Goal: Task Accomplishment & Management: Use online tool/utility

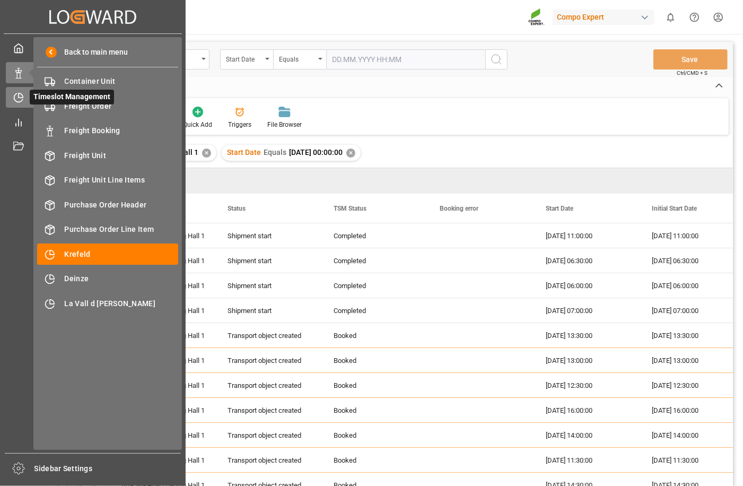
click at [17, 102] on icon at bounding box center [18, 97] width 11 height 11
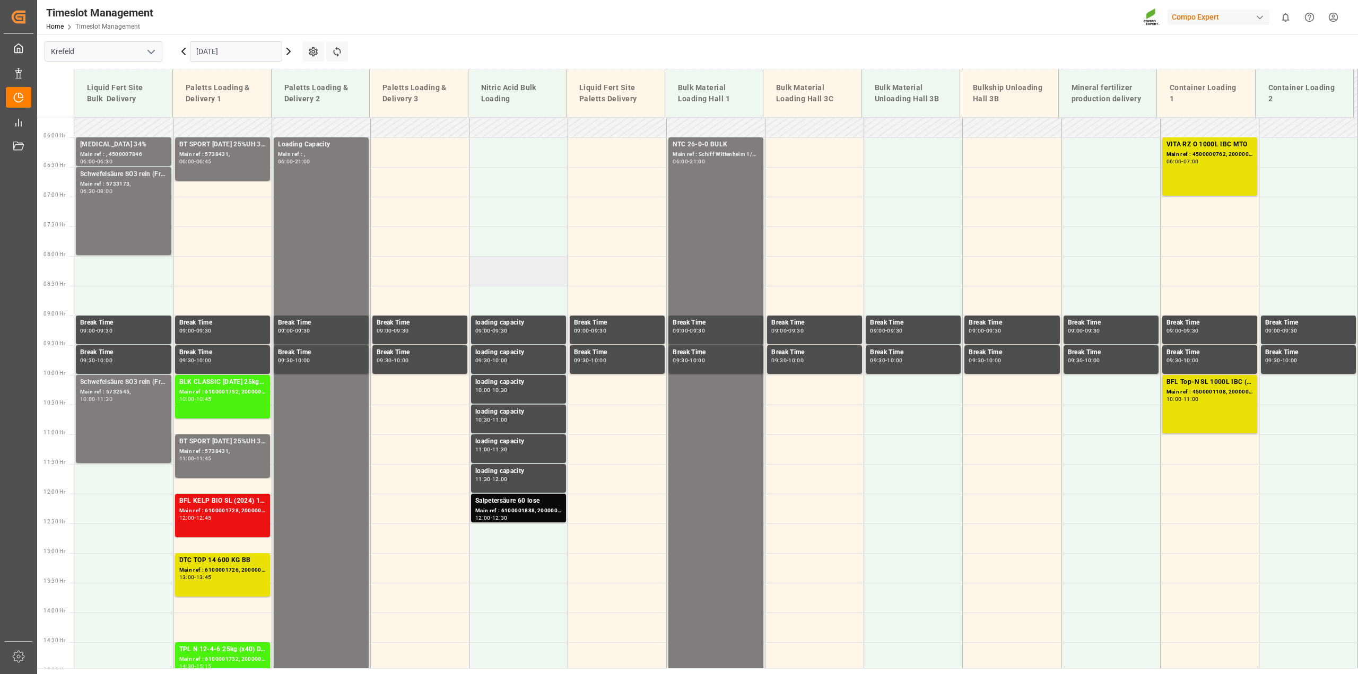
scroll to position [212, 0]
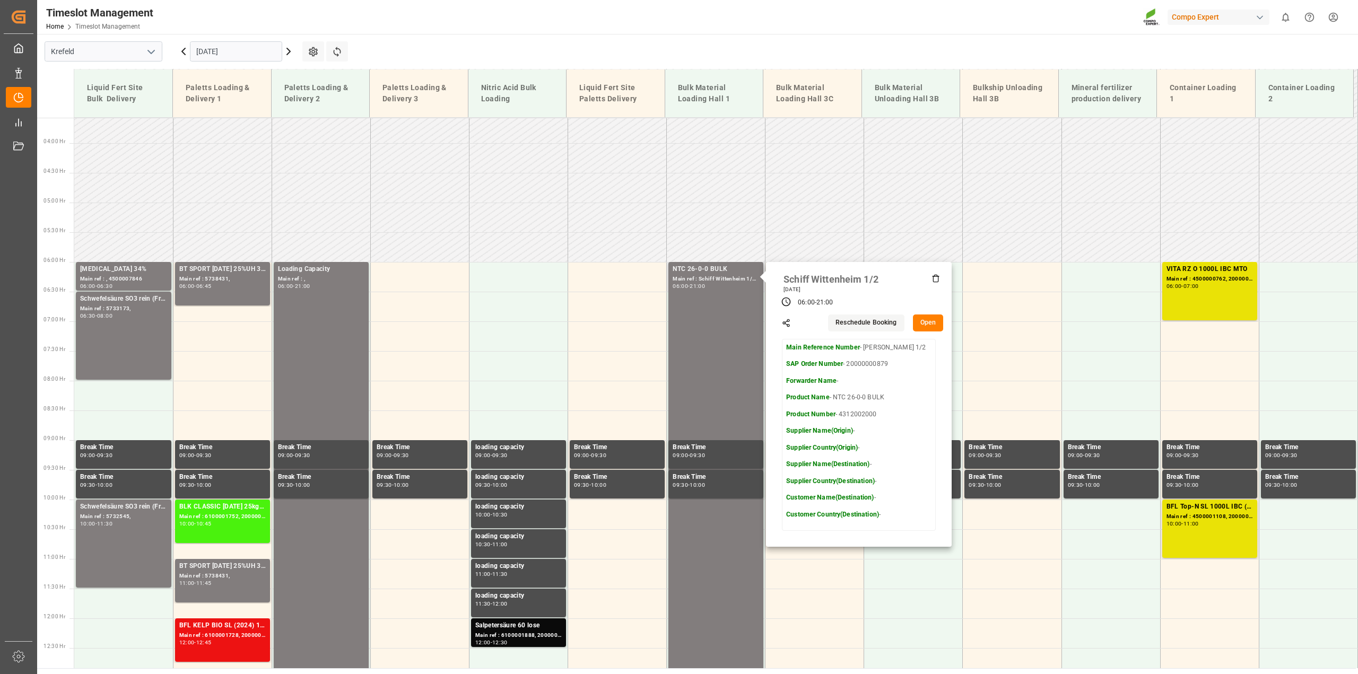
click at [743, 324] on button "Open" at bounding box center [928, 323] width 31 height 17
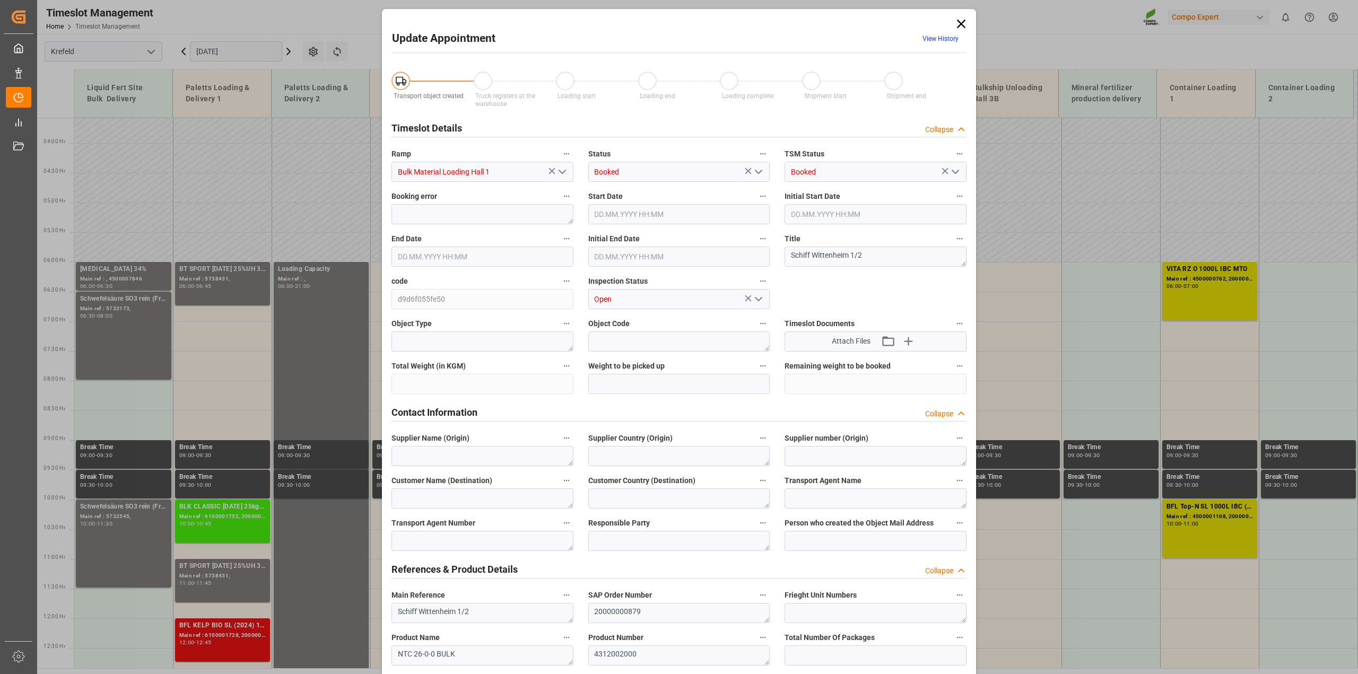
type input "500000"
type input "[DATE] 06:00"
type input "[DATE] 21:00"
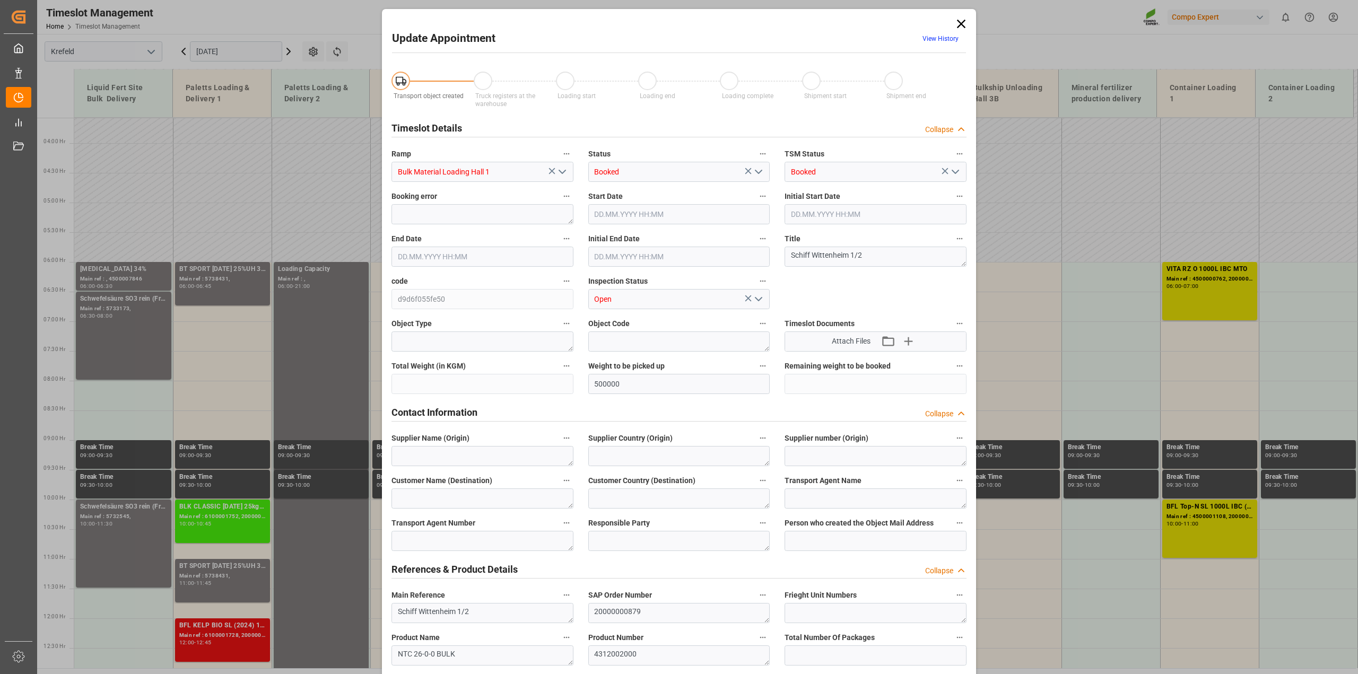
type input "[DATE] 08:52"
click at [743, 23] on icon at bounding box center [961, 23] width 15 height 15
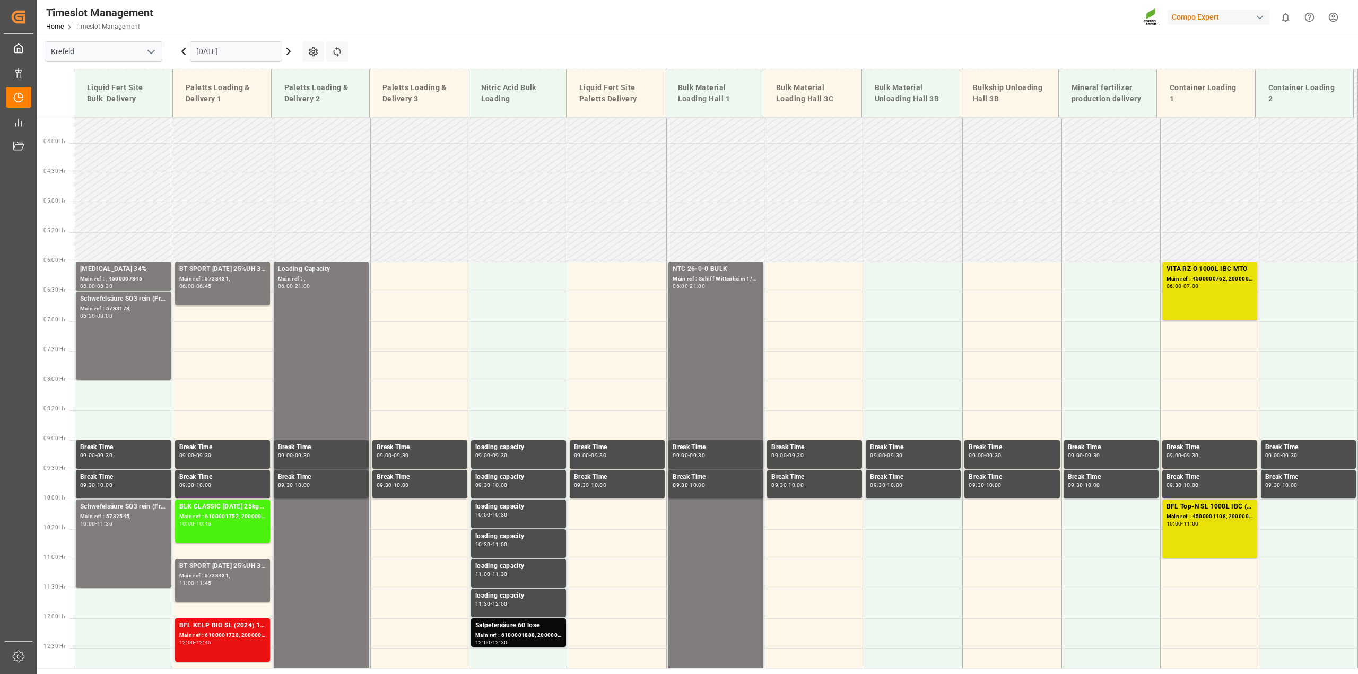
click at [286, 54] on icon at bounding box center [288, 51] width 13 height 13
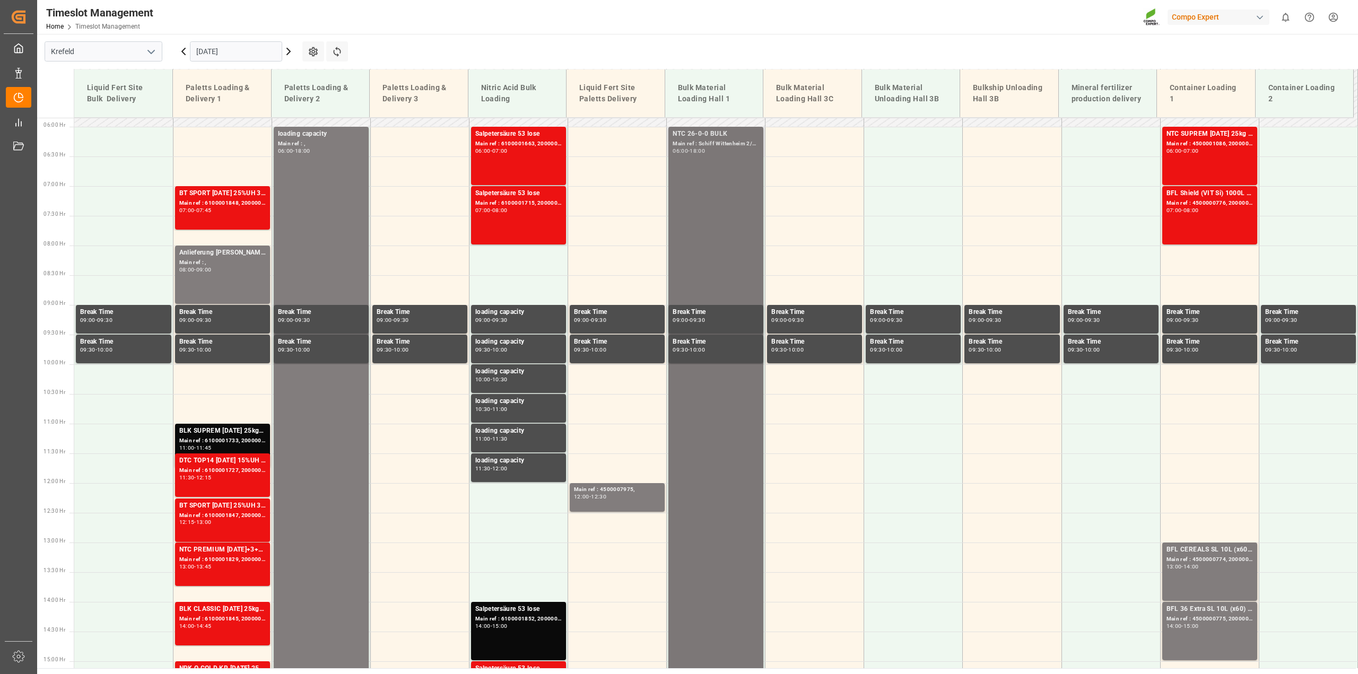
scroll to position [146, 0]
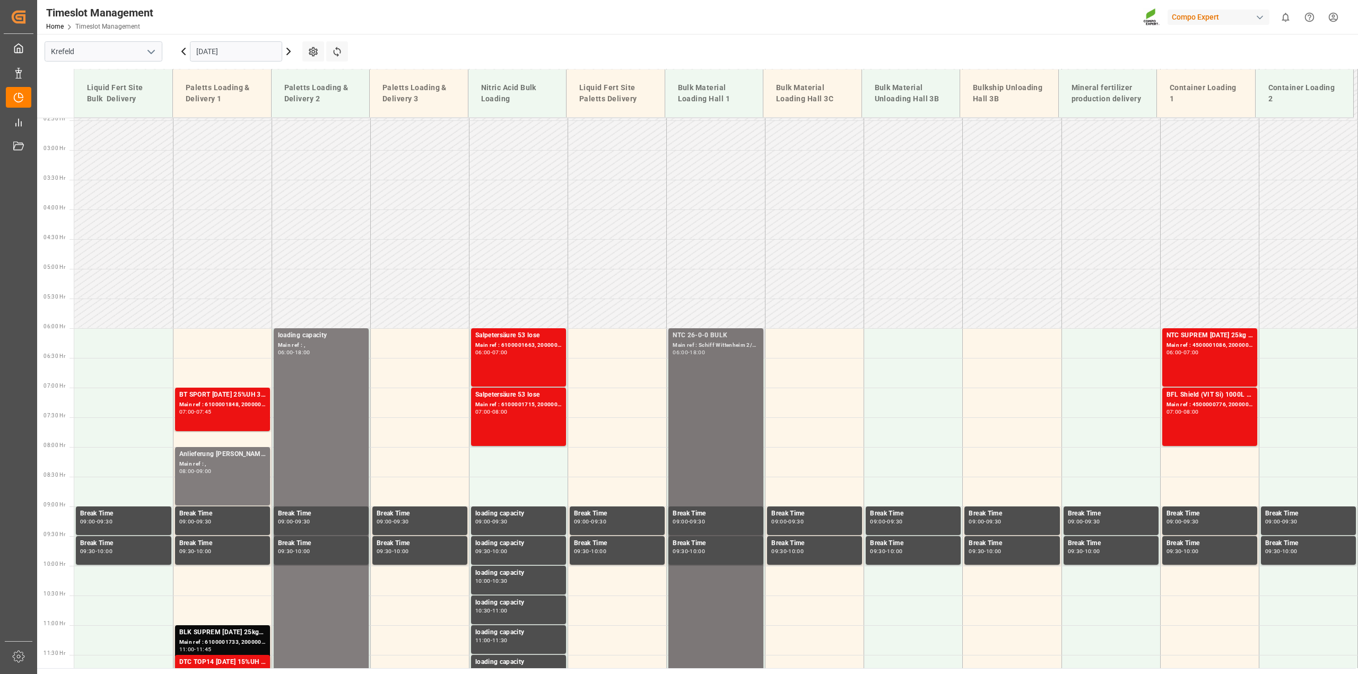
click at [727, 364] on div "NTC 26-0-0 BULK Main ref : Schiff Wittenheim 2/2, 20000000879 06:00 - 18:00" at bounding box center [716, 685] width 86 height 708
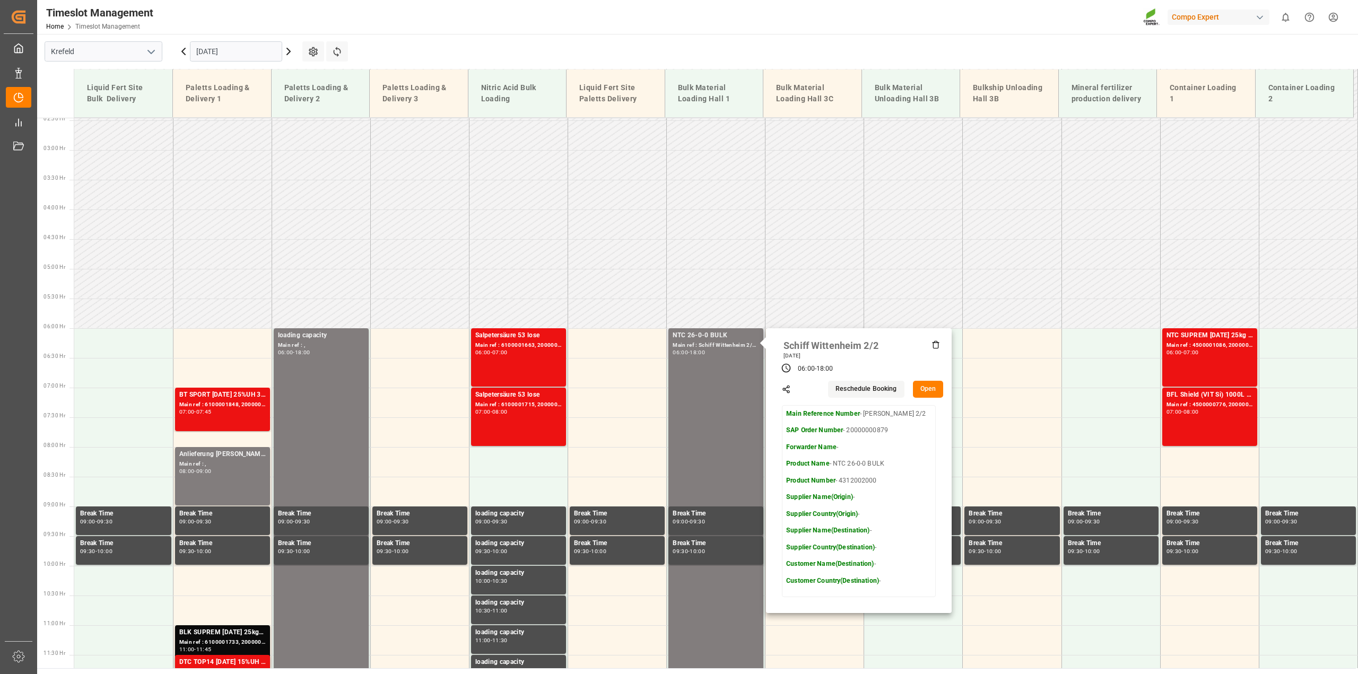
click at [743, 388] on button "Open" at bounding box center [928, 389] width 31 height 17
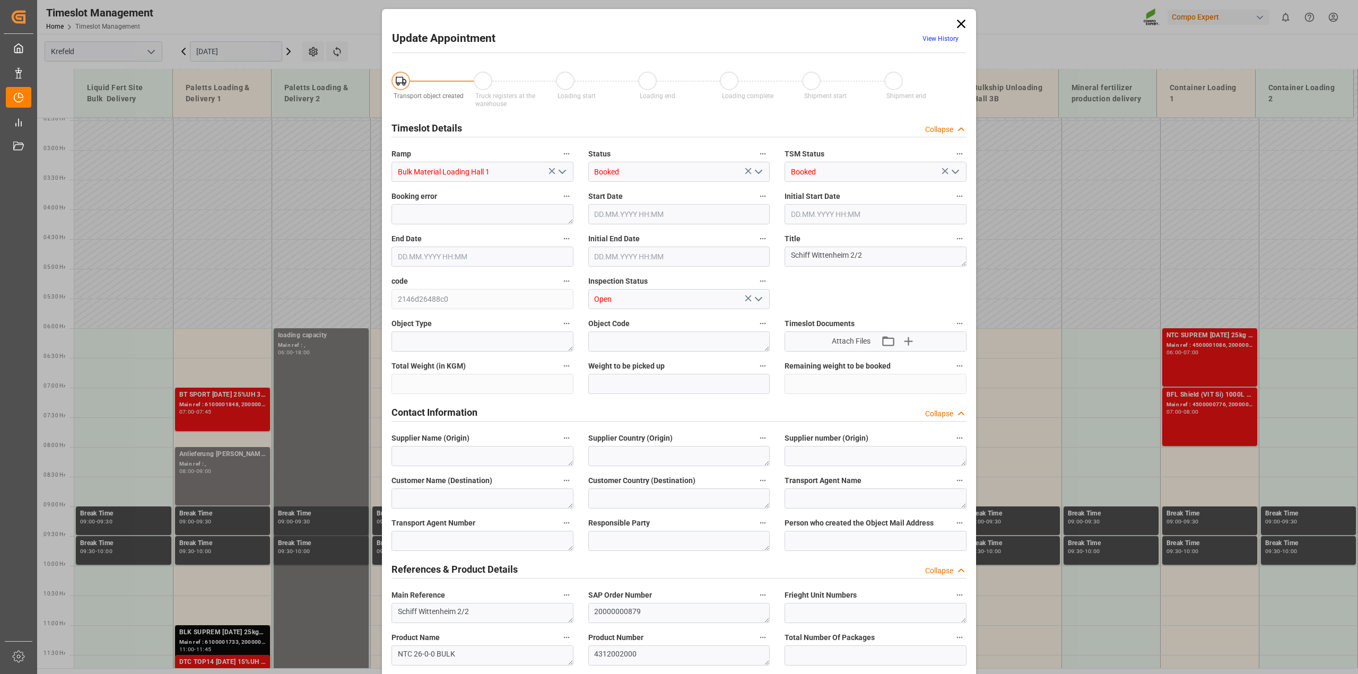
type input "500000"
type input "[DATE] 06:00"
type input "[DATE] 18:00"
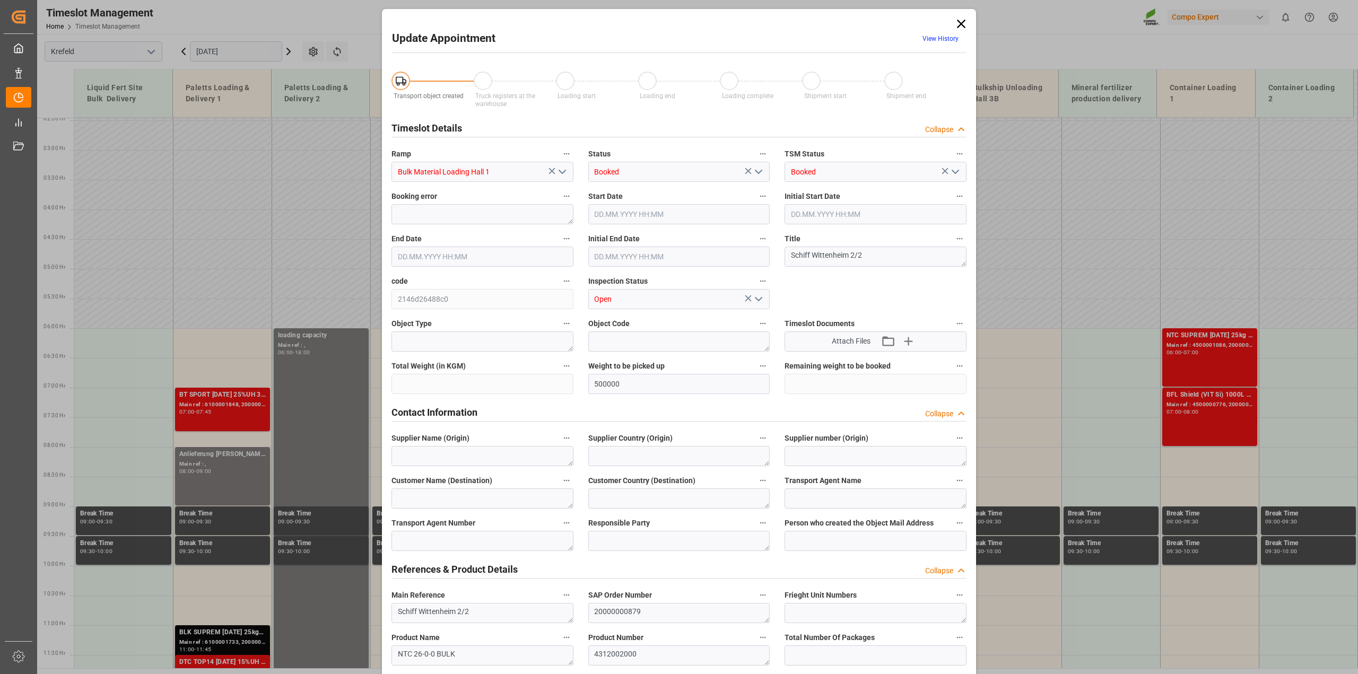
type input "[DATE] 08:53"
click at [743, 25] on icon at bounding box center [961, 24] width 8 height 8
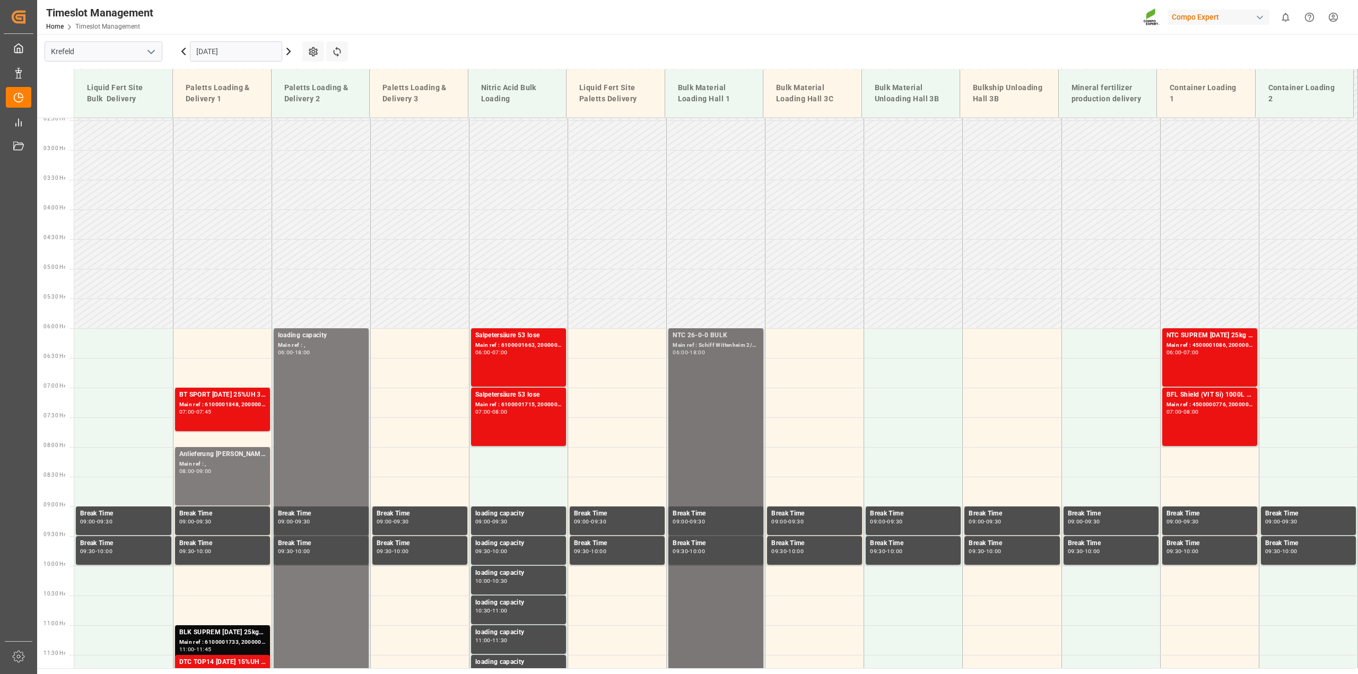
click at [731, 412] on div "NTC 26-0-0 BULK Main ref : Schiff Wittenheim 2/2, 20000000879 06:00 - 18:00" at bounding box center [716, 685] width 86 height 708
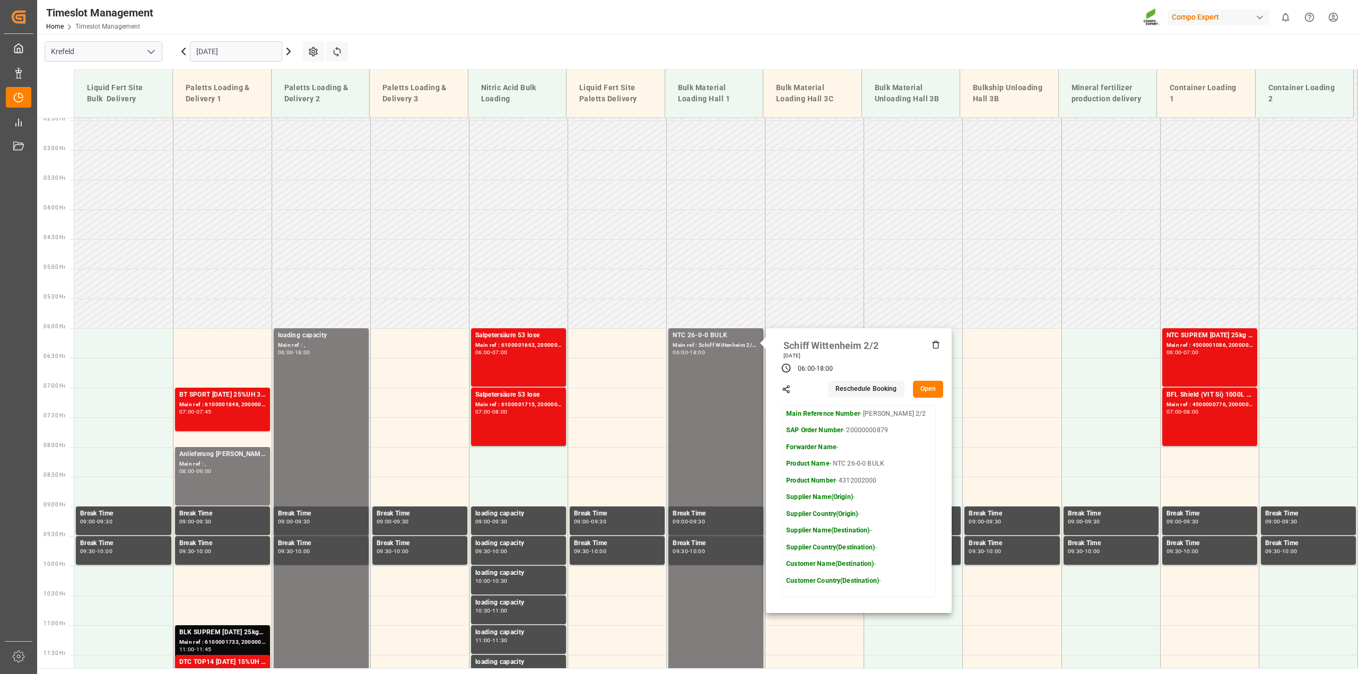
click at [696, 33] on header "Timeslot Management Home Timeslot Management Compo Expert 0 Notifications Only …" at bounding box center [694, 17] width 1328 height 34
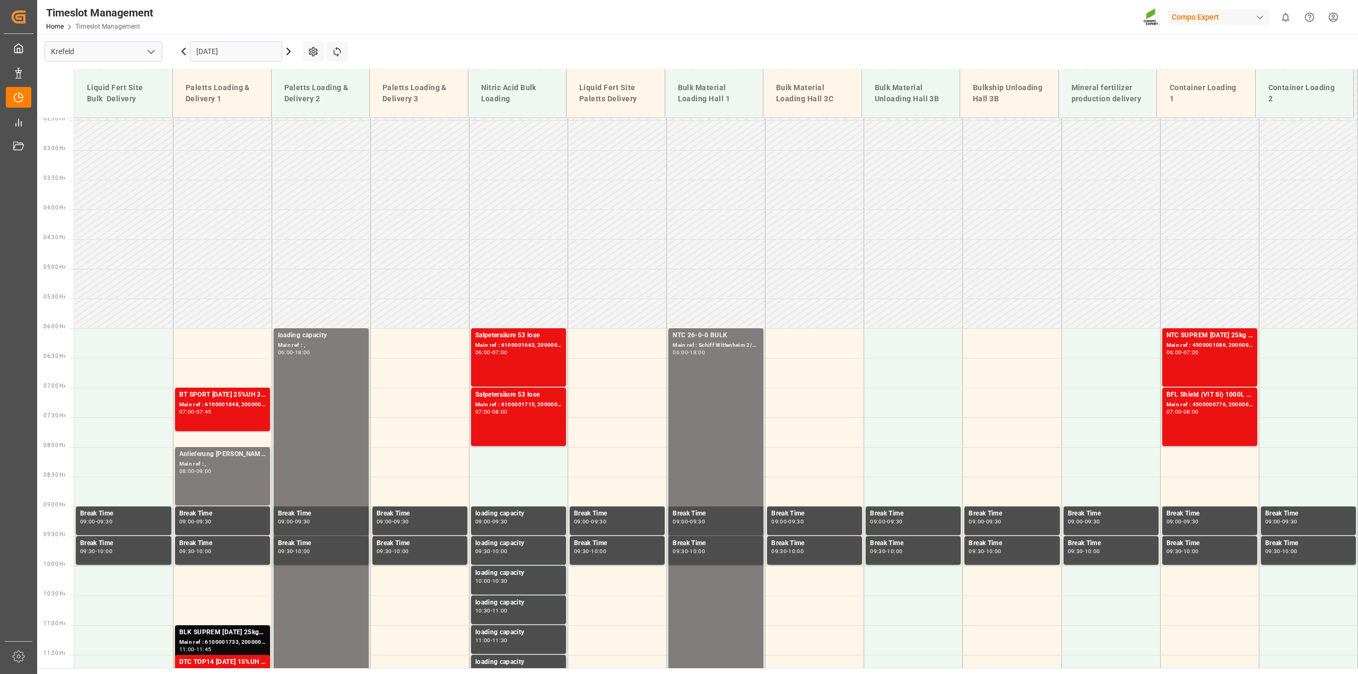
click at [743, 24] on div "Timeslot Management Home Timeslot Management Compo Expert 0 Notifications Only …" at bounding box center [694, 17] width 1328 height 34
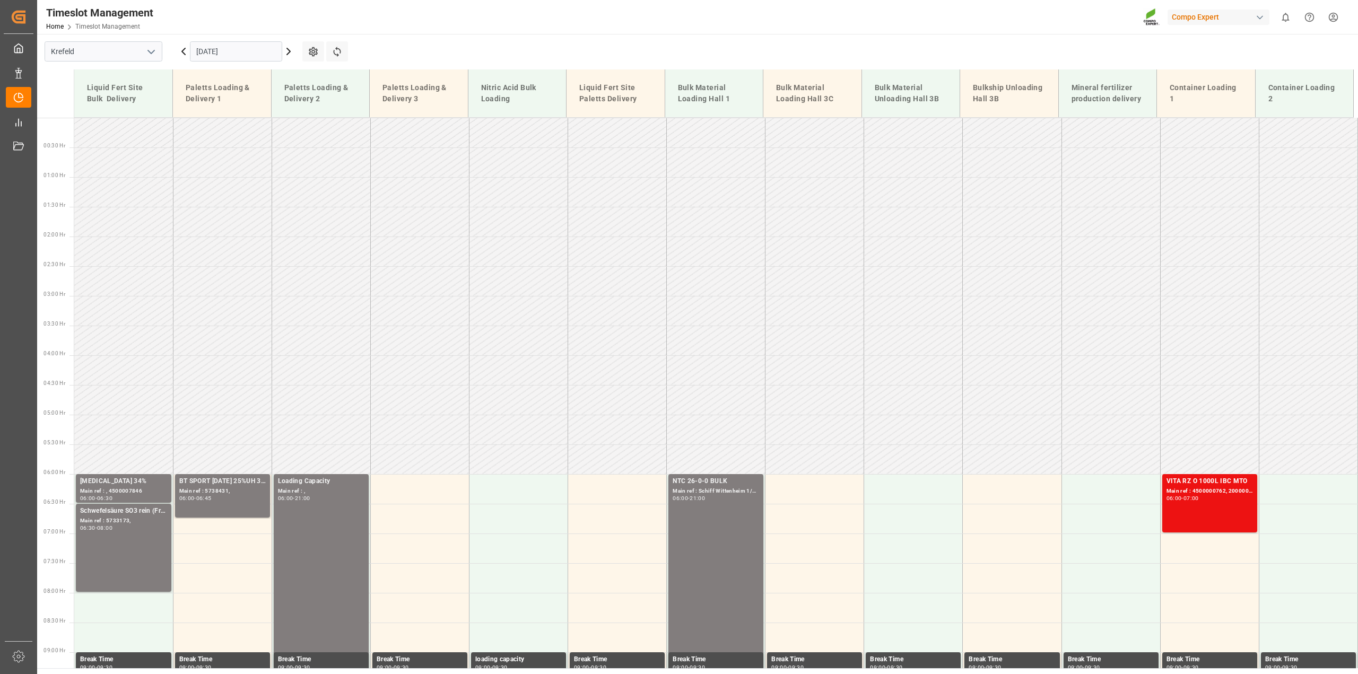
scroll to position [776, 0]
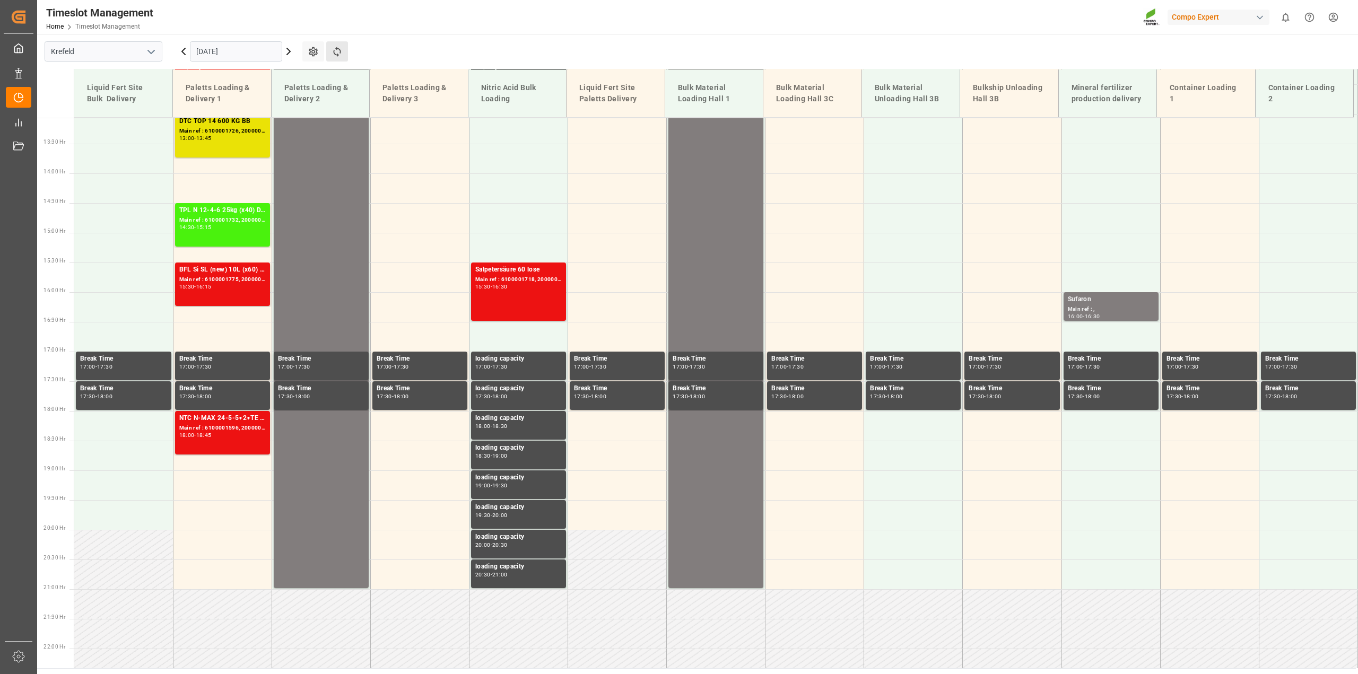
click at [343, 51] on button "Refresh Time Slots" at bounding box center [337, 51] width 22 height 20
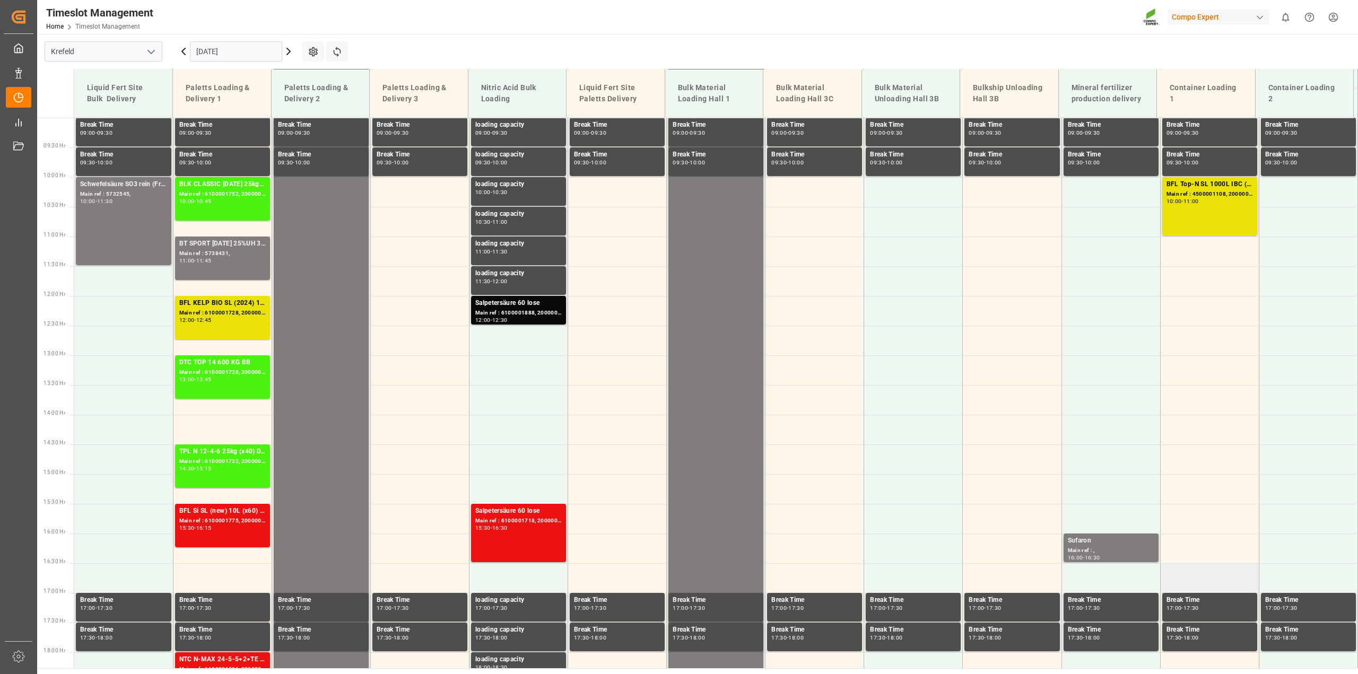
scroll to position [544, 0]
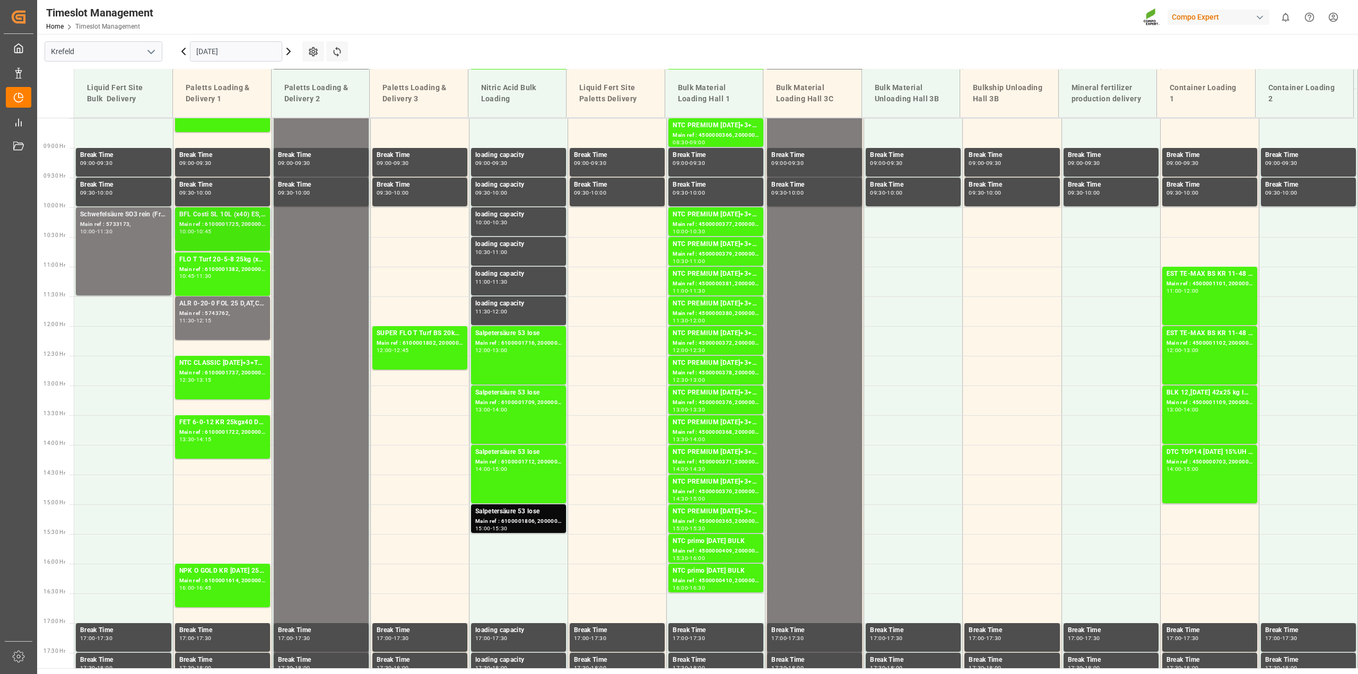
scroll to position [107, 0]
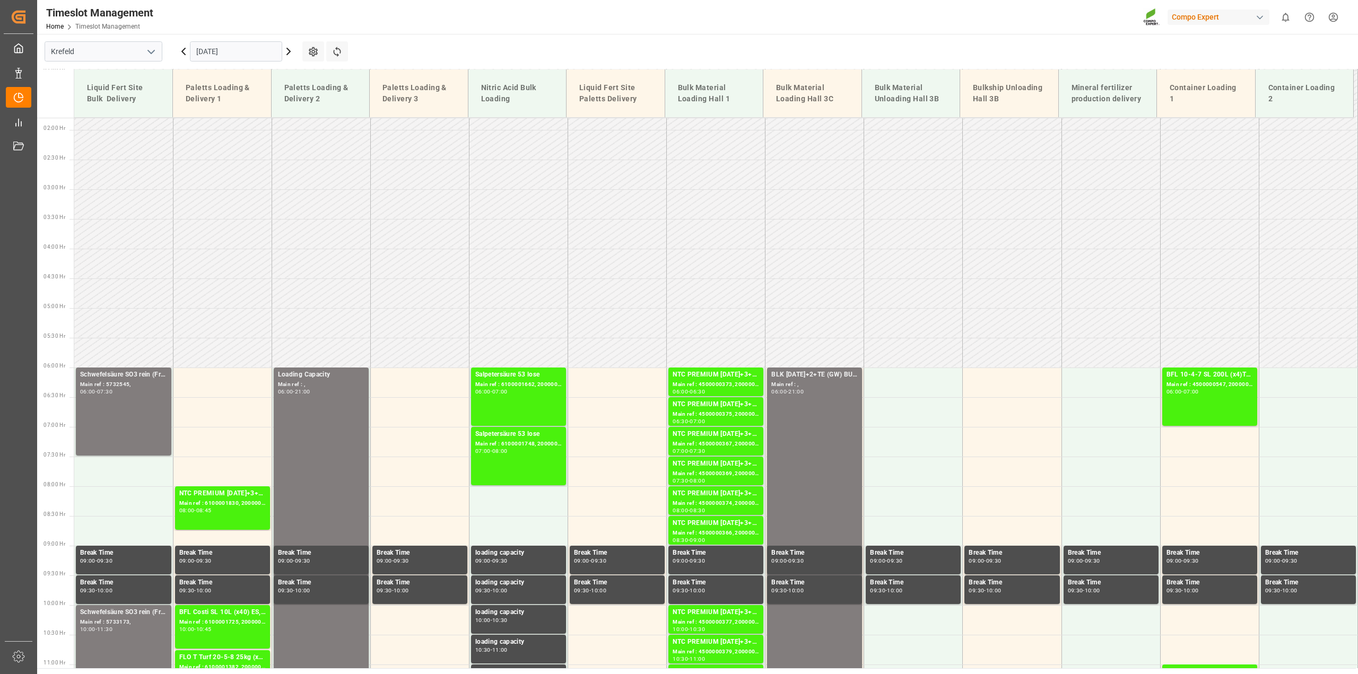
click at [211, 52] on input "10.09.2025" at bounding box center [236, 51] width 92 height 20
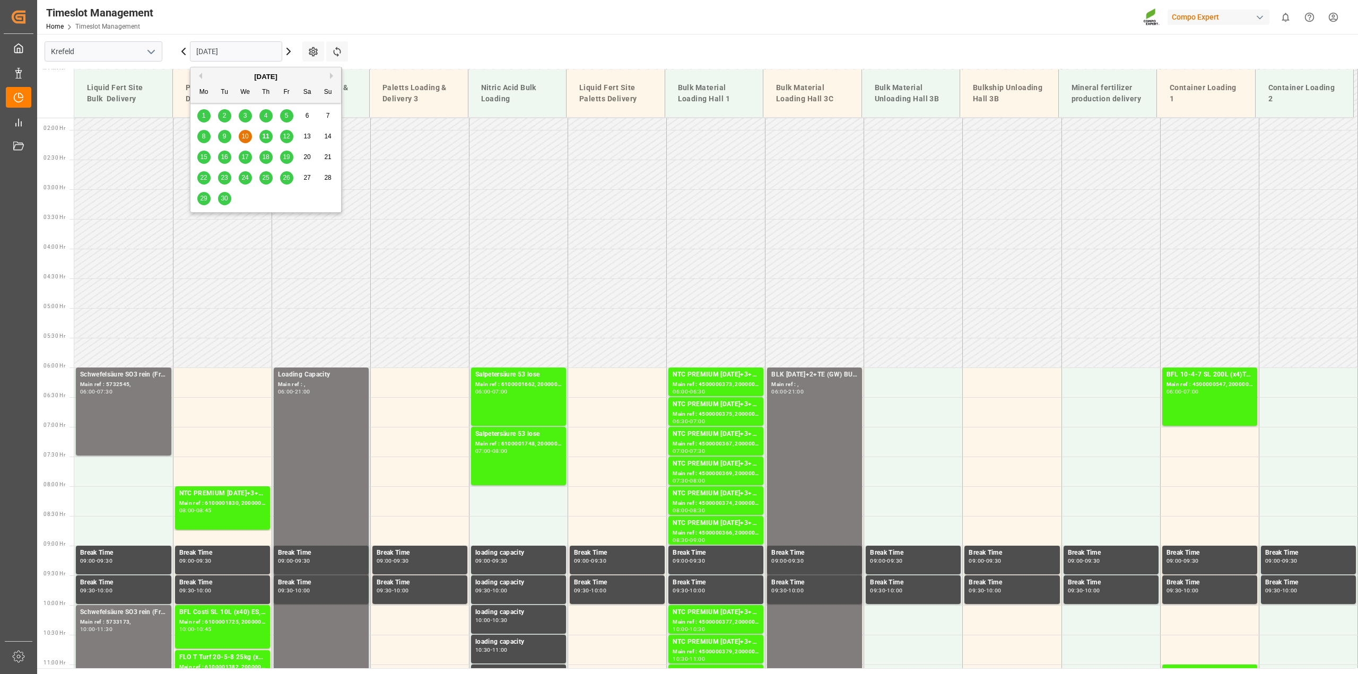
click at [263, 136] on span "11" at bounding box center [265, 136] width 7 height 7
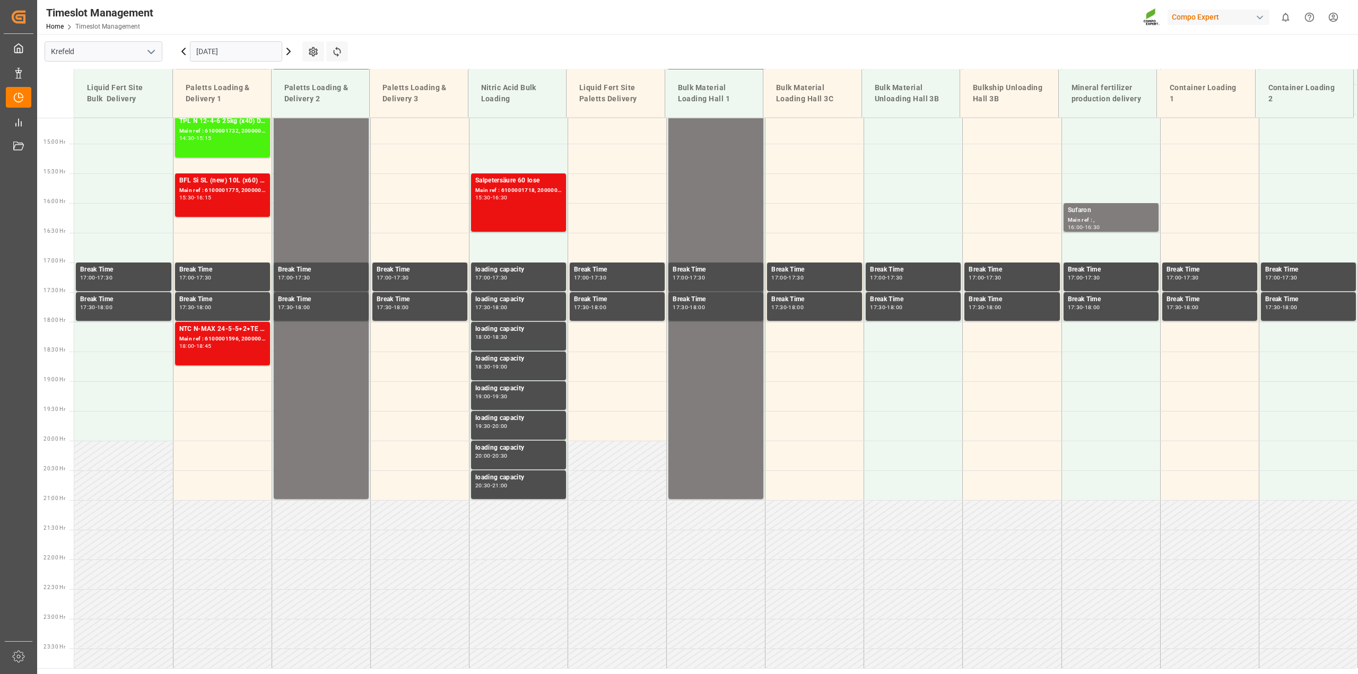
click at [222, 48] on input "[DATE]" at bounding box center [236, 51] width 92 height 20
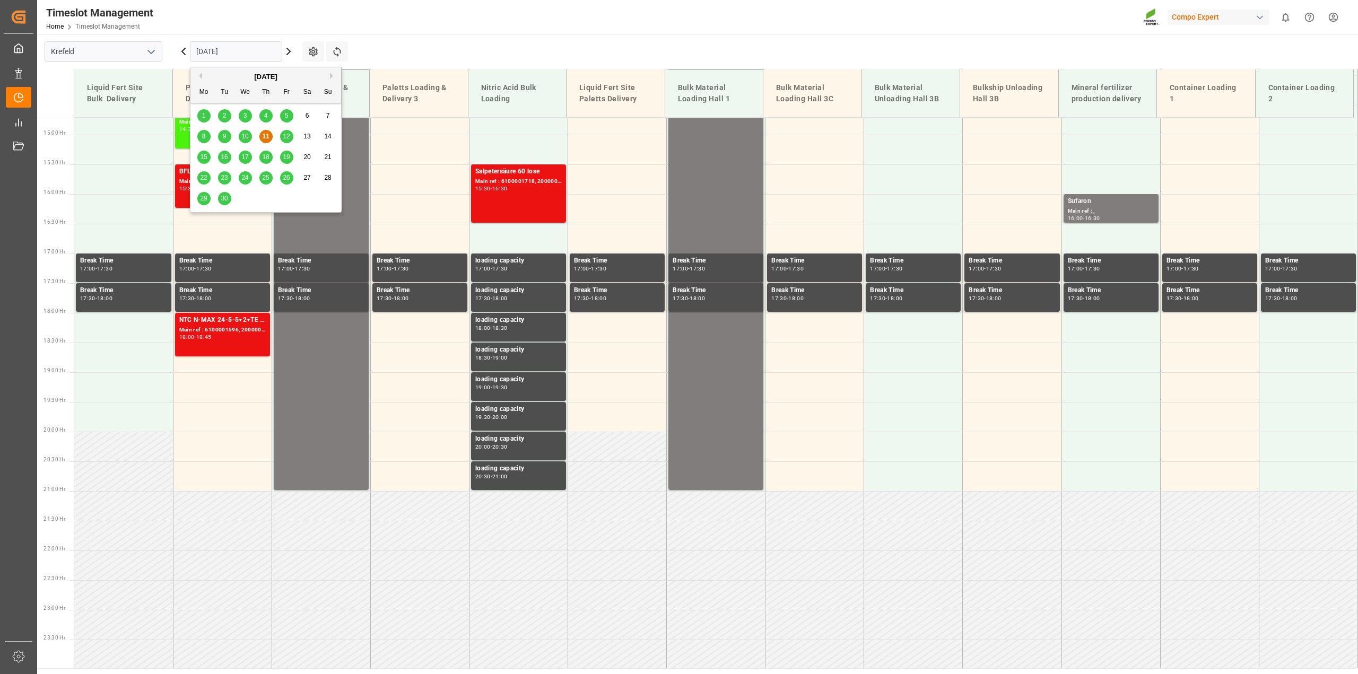
scroll to position [875, 0]
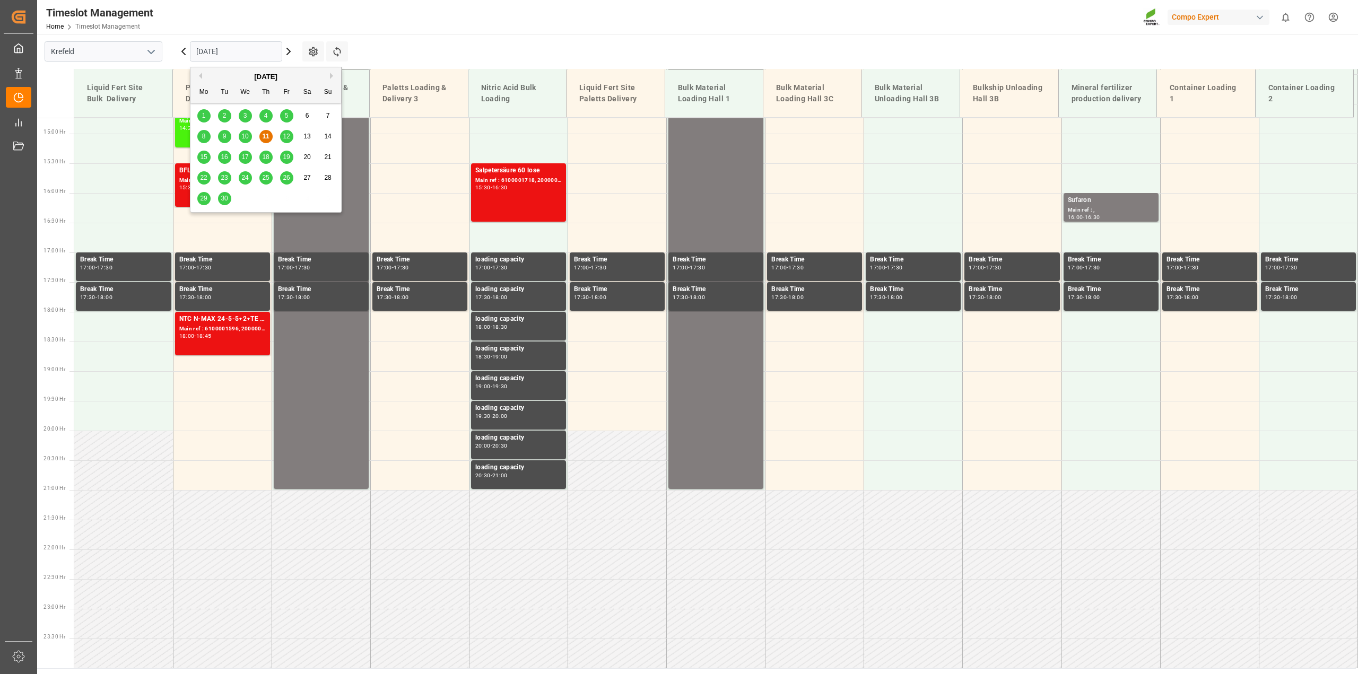
click at [284, 135] on span "12" at bounding box center [286, 136] width 7 height 7
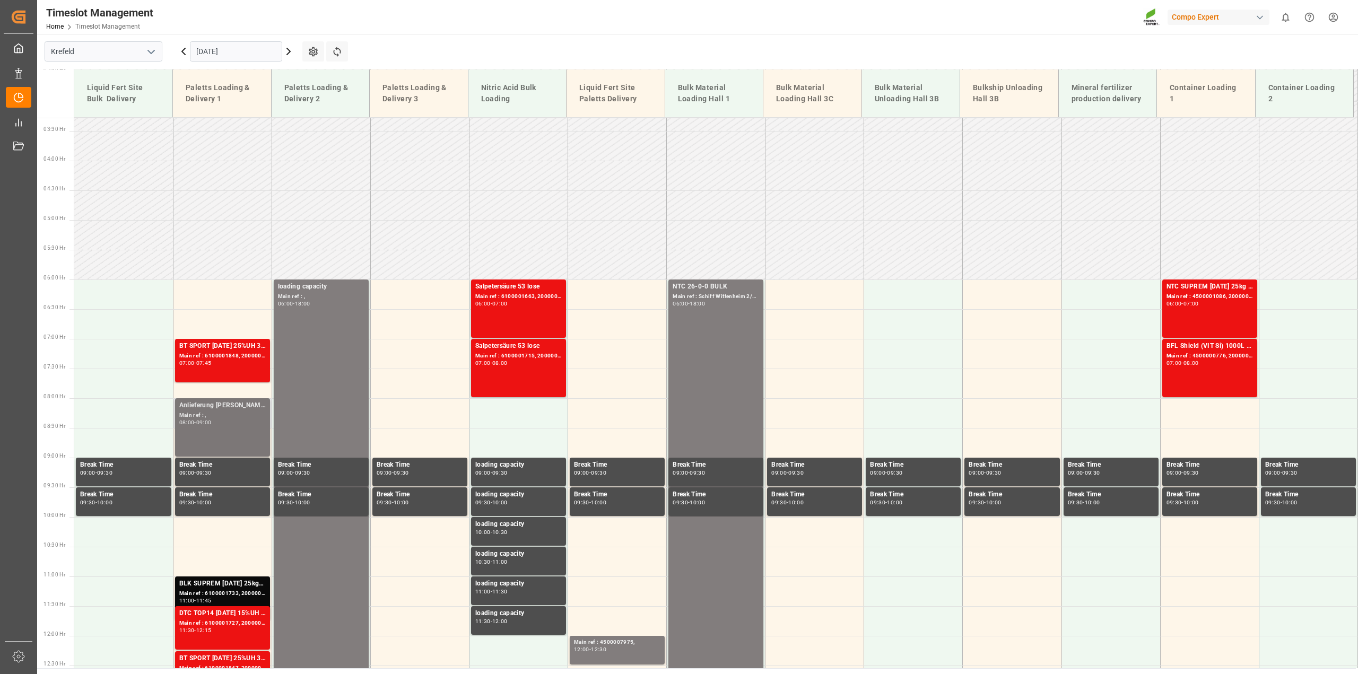
scroll to position [146, 0]
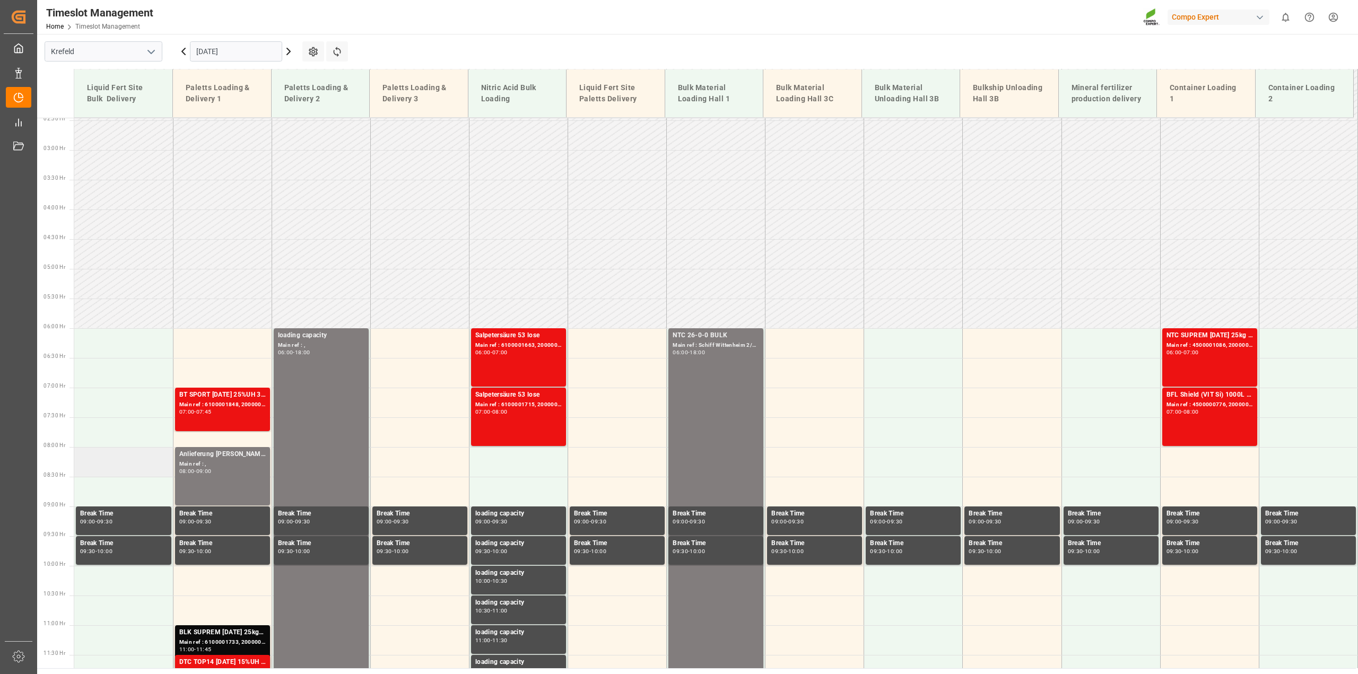
click at [121, 456] on td at bounding box center [123, 462] width 99 height 30
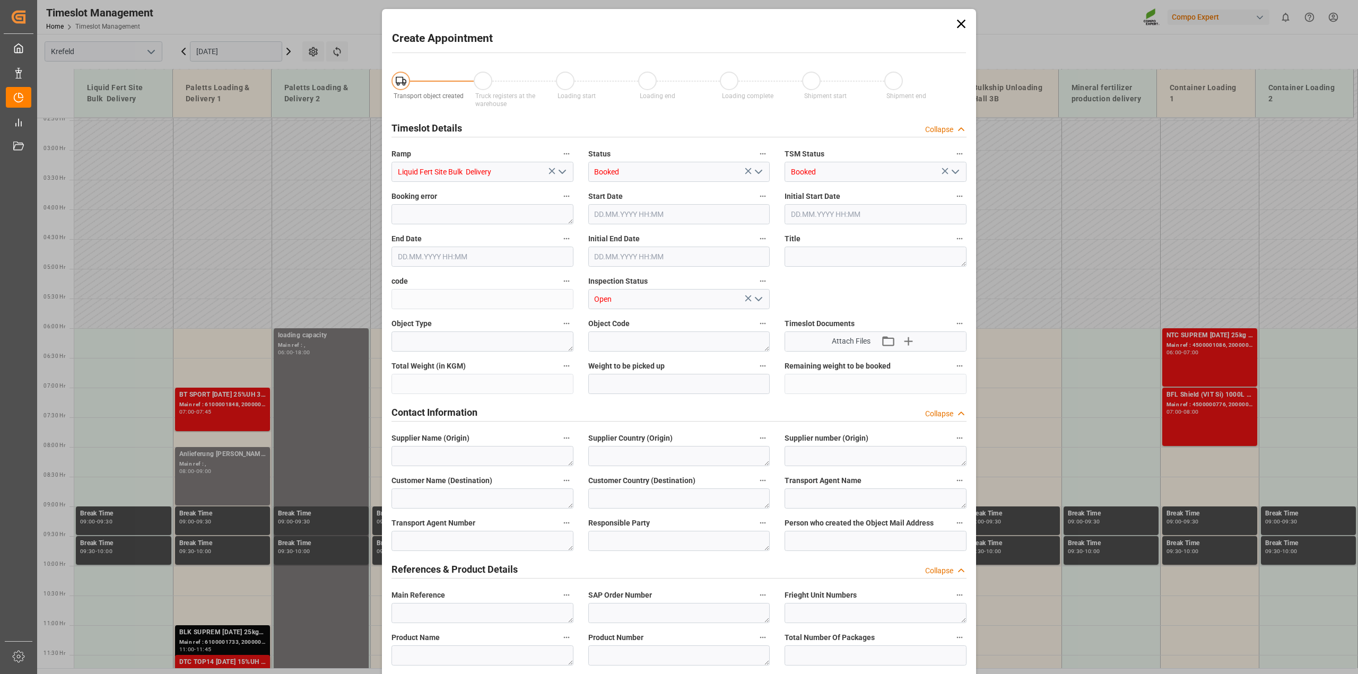
type input "12.09.2025 08:00"
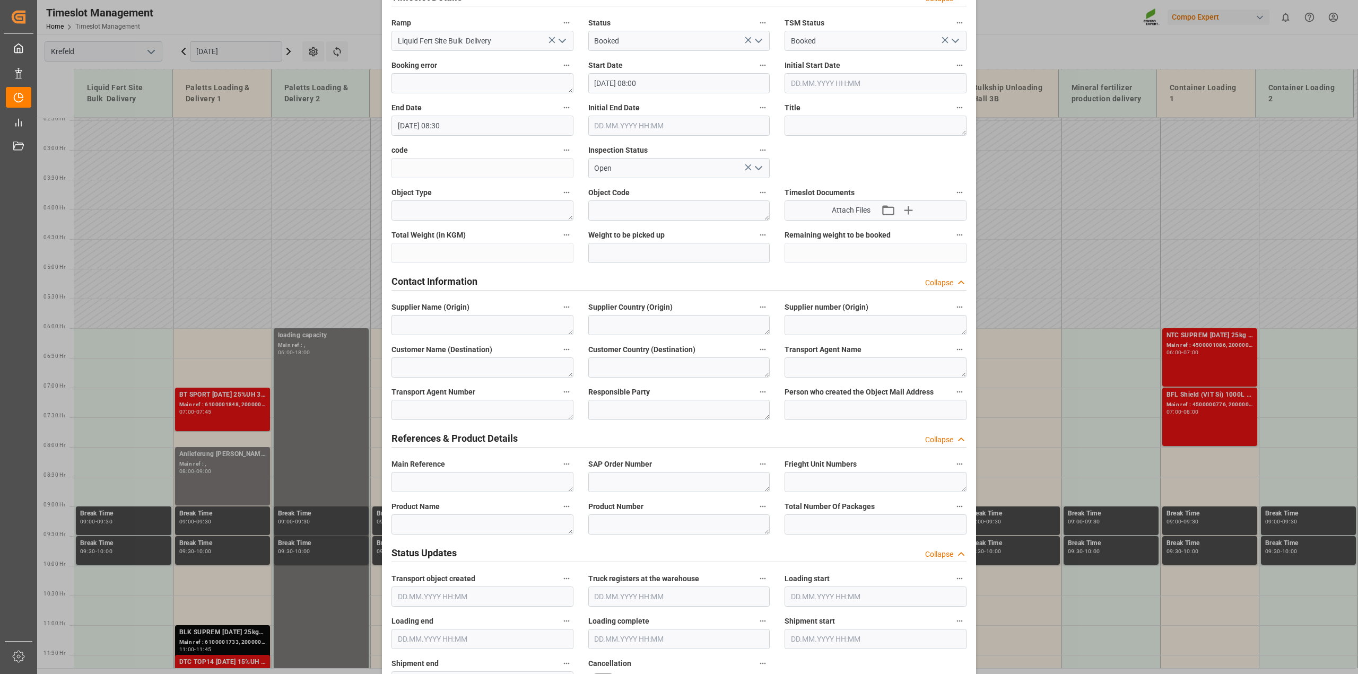
scroll to position [133, 0]
click at [463, 125] on input "12.09.2025 08:30" at bounding box center [483, 124] width 182 height 20
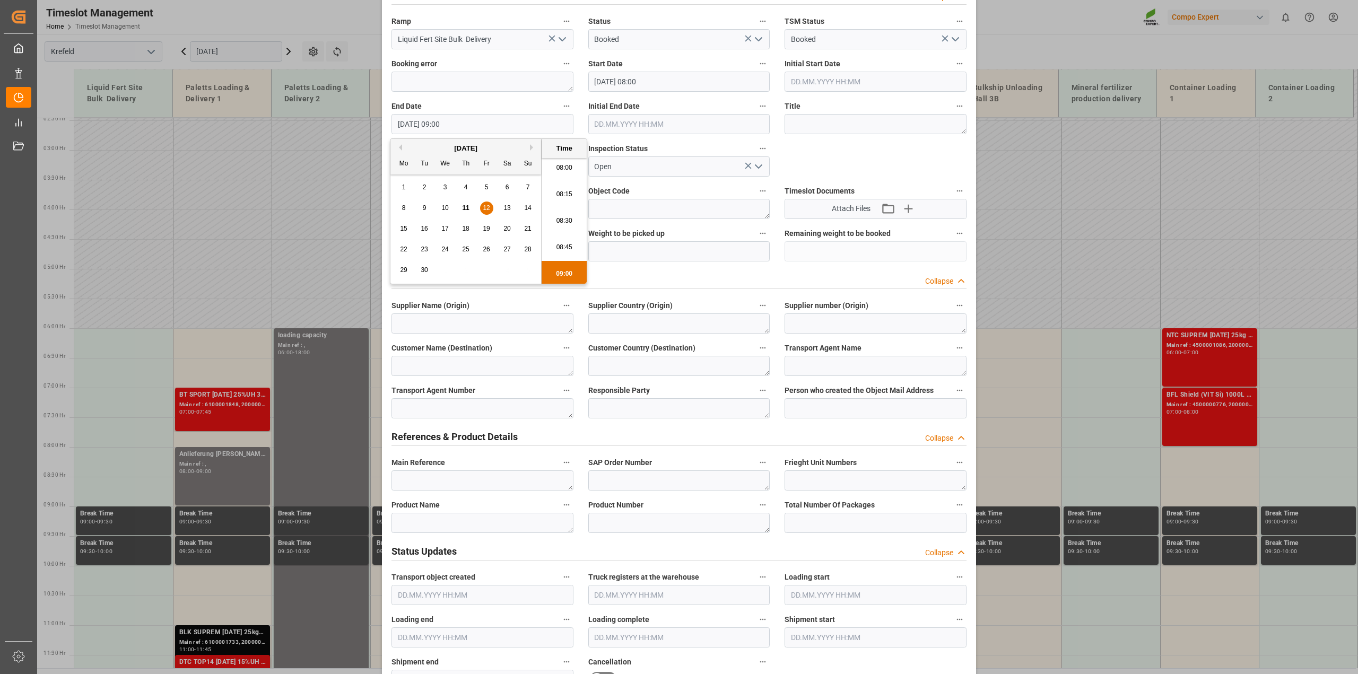
type input "12.09.2025 09:00"
click at [606, 407] on textarea at bounding box center [679, 408] width 182 height 20
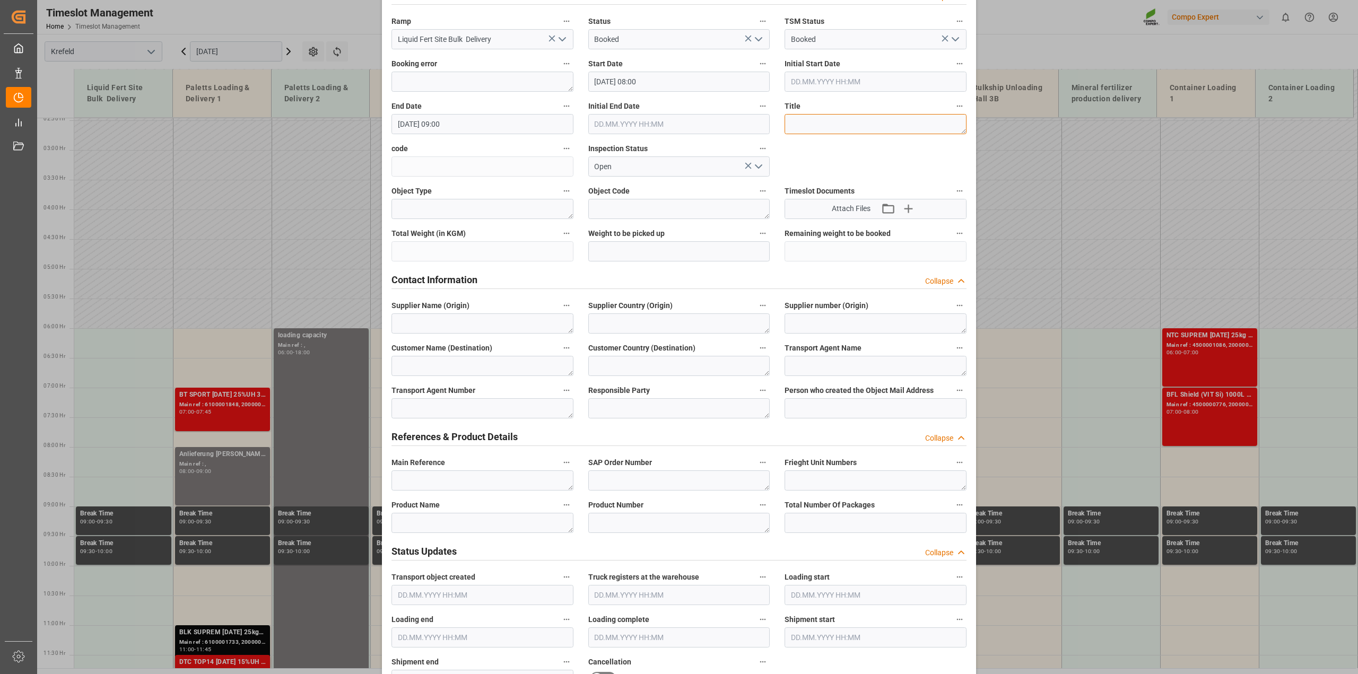
click at [816, 131] on textarea at bounding box center [876, 124] width 182 height 20
paste textarea "4500007121"
paste textarea "Natriumsilikat"
type textarea "4500007121 Natriumsilikat"
click at [476, 524] on textarea at bounding box center [483, 523] width 182 height 20
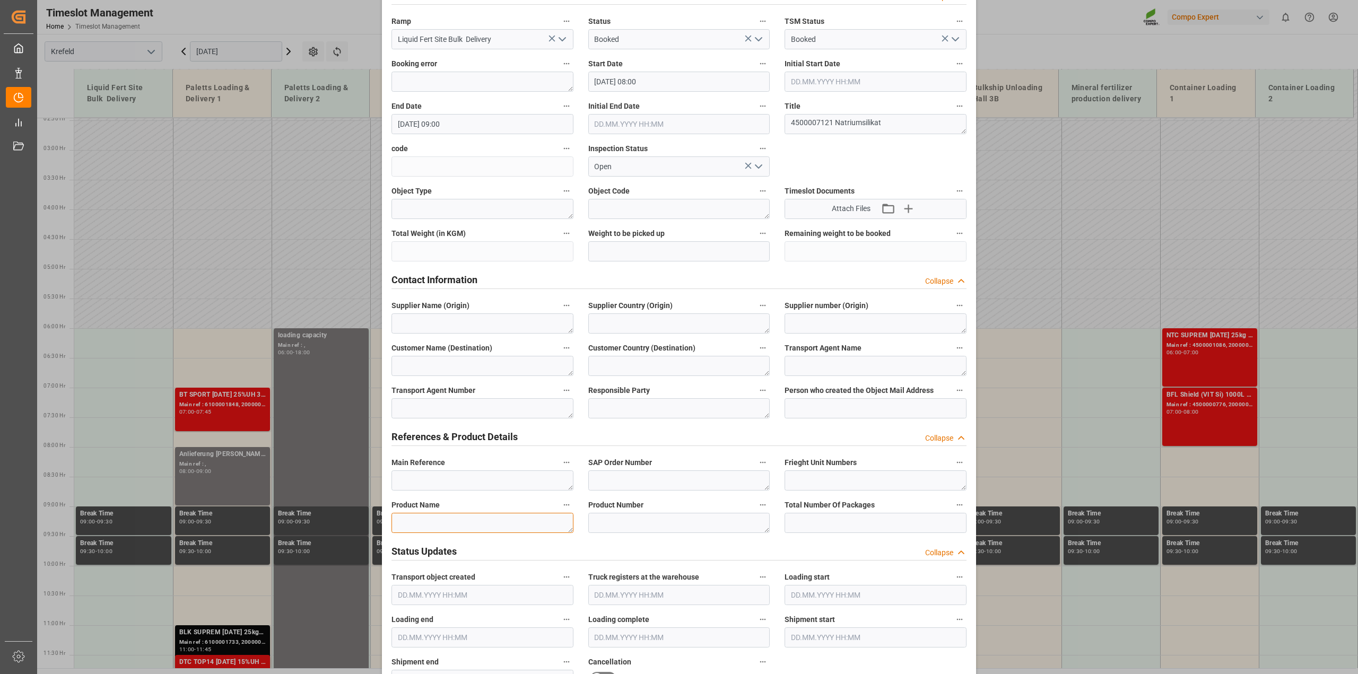
paste textarea "Natriumsilikat"
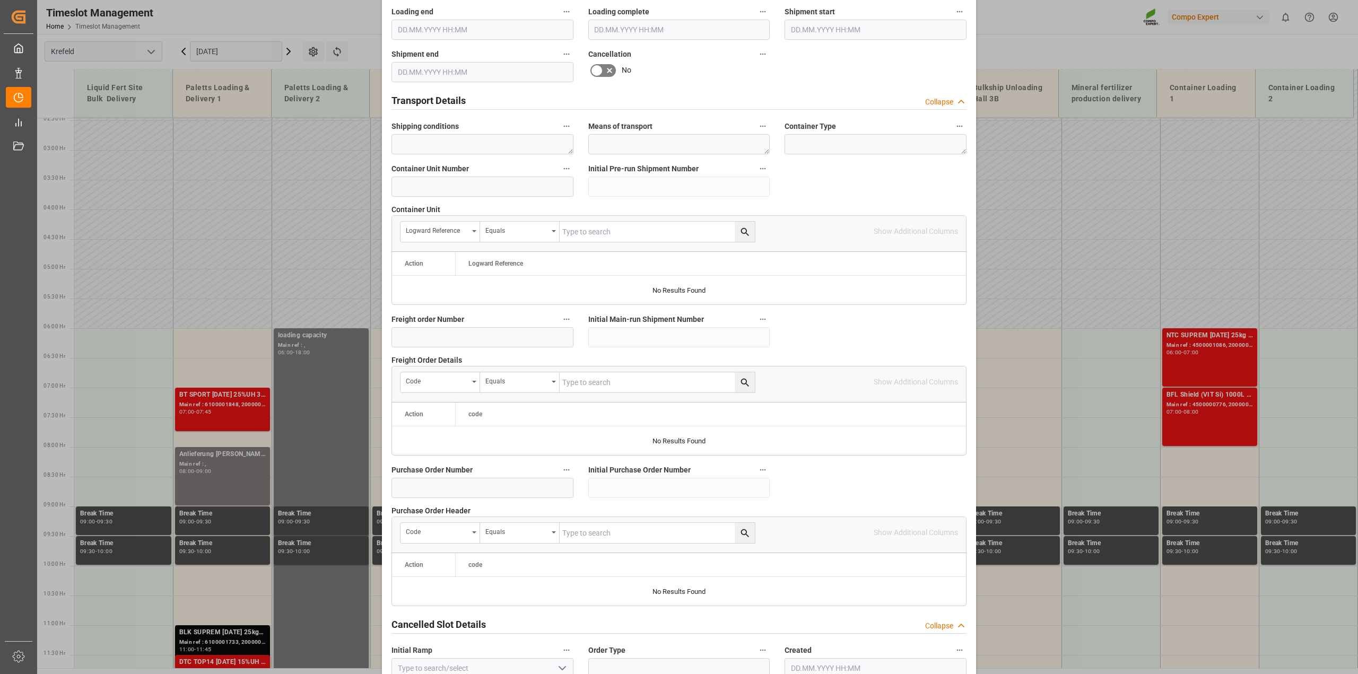
scroll to position [799, 0]
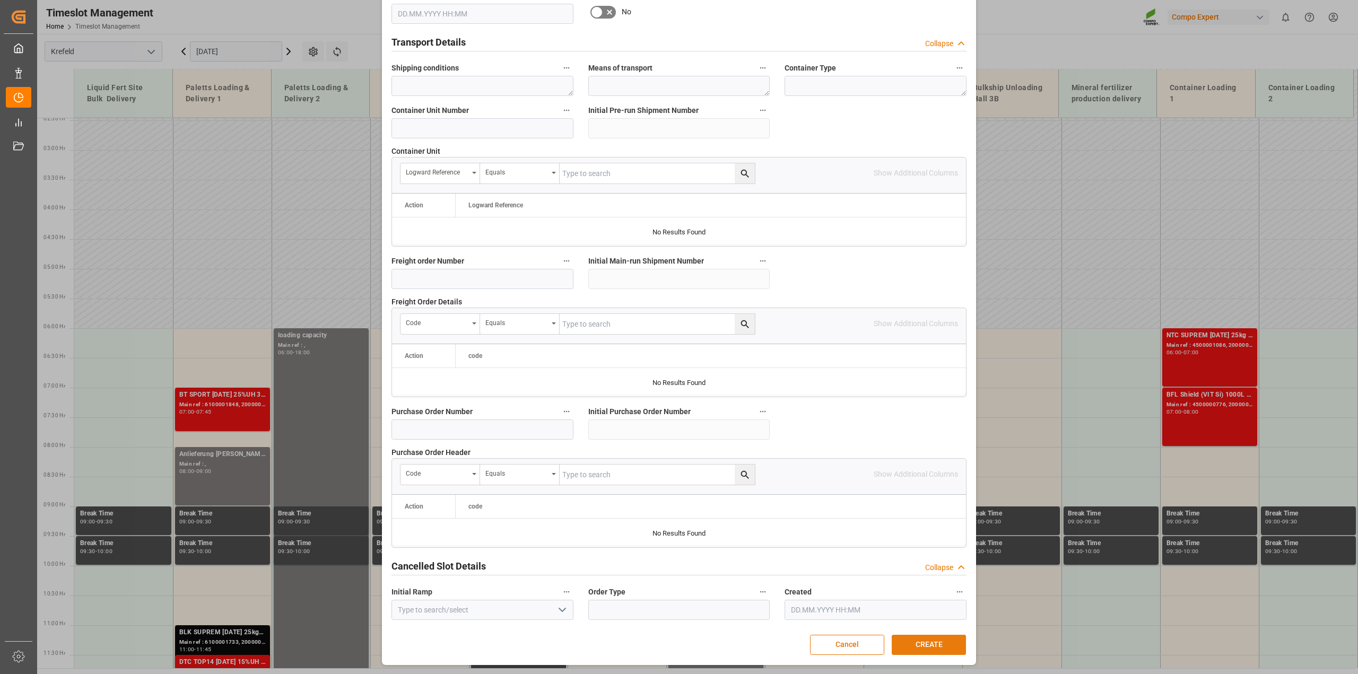
type textarea "Natriumsilikat"
click at [922, 648] on button "CREATE" at bounding box center [929, 645] width 74 height 20
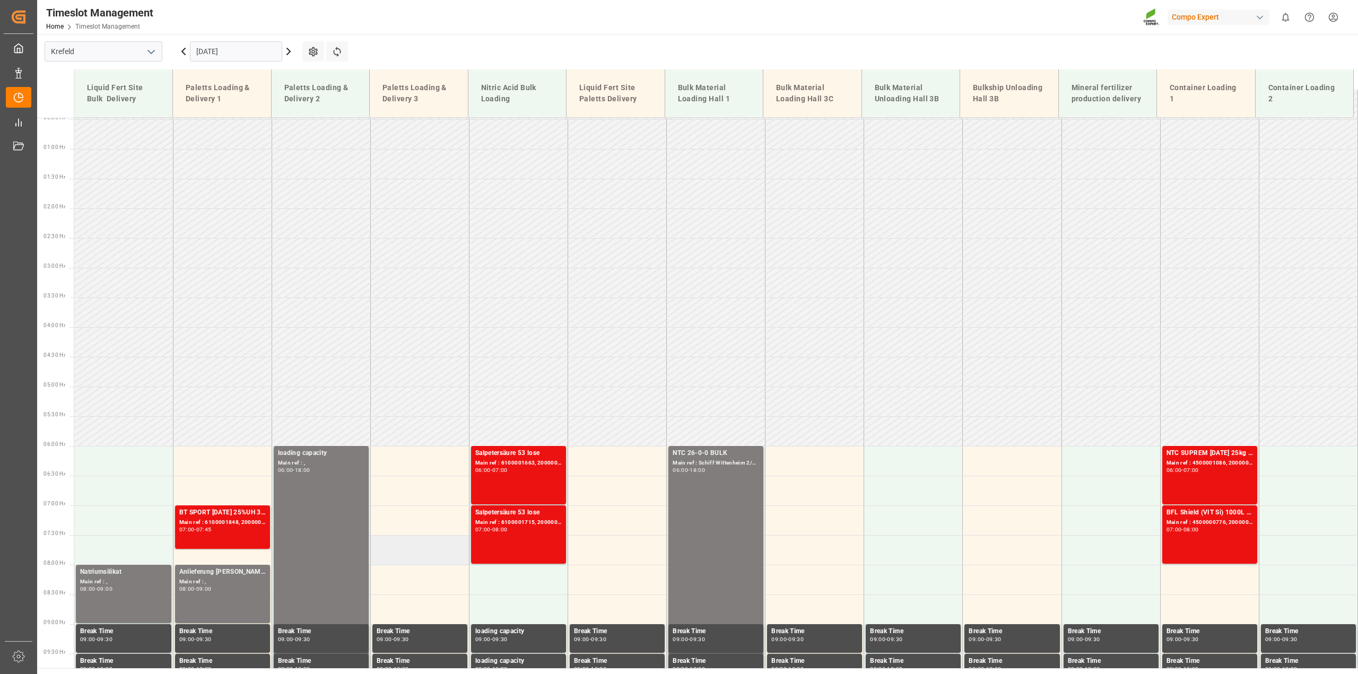
scroll to position [22, 0]
